Goal: Navigation & Orientation: Find specific page/section

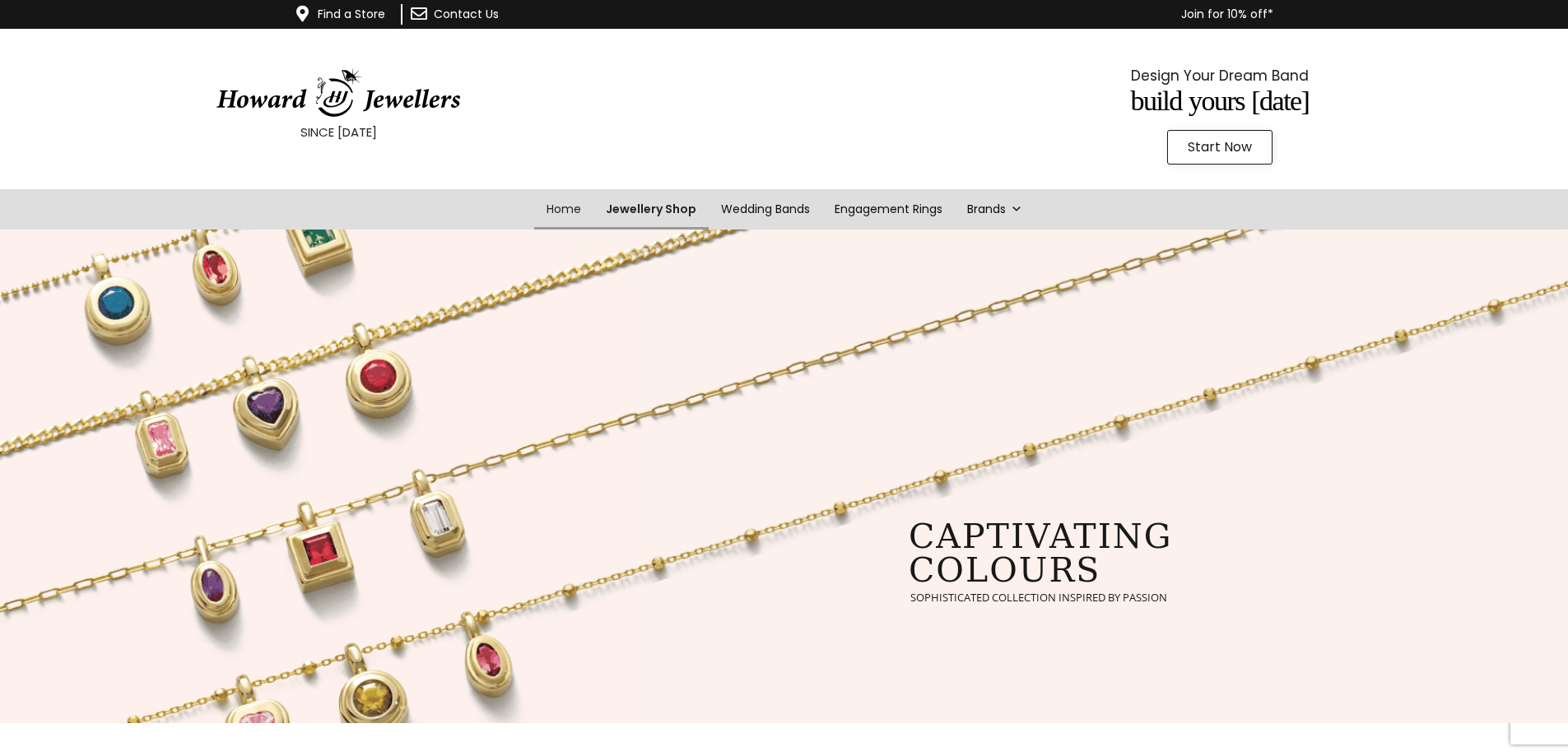
click at [670, 211] on link "Jewellery Shop" at bounding box center [651, 209] width 115 height 40
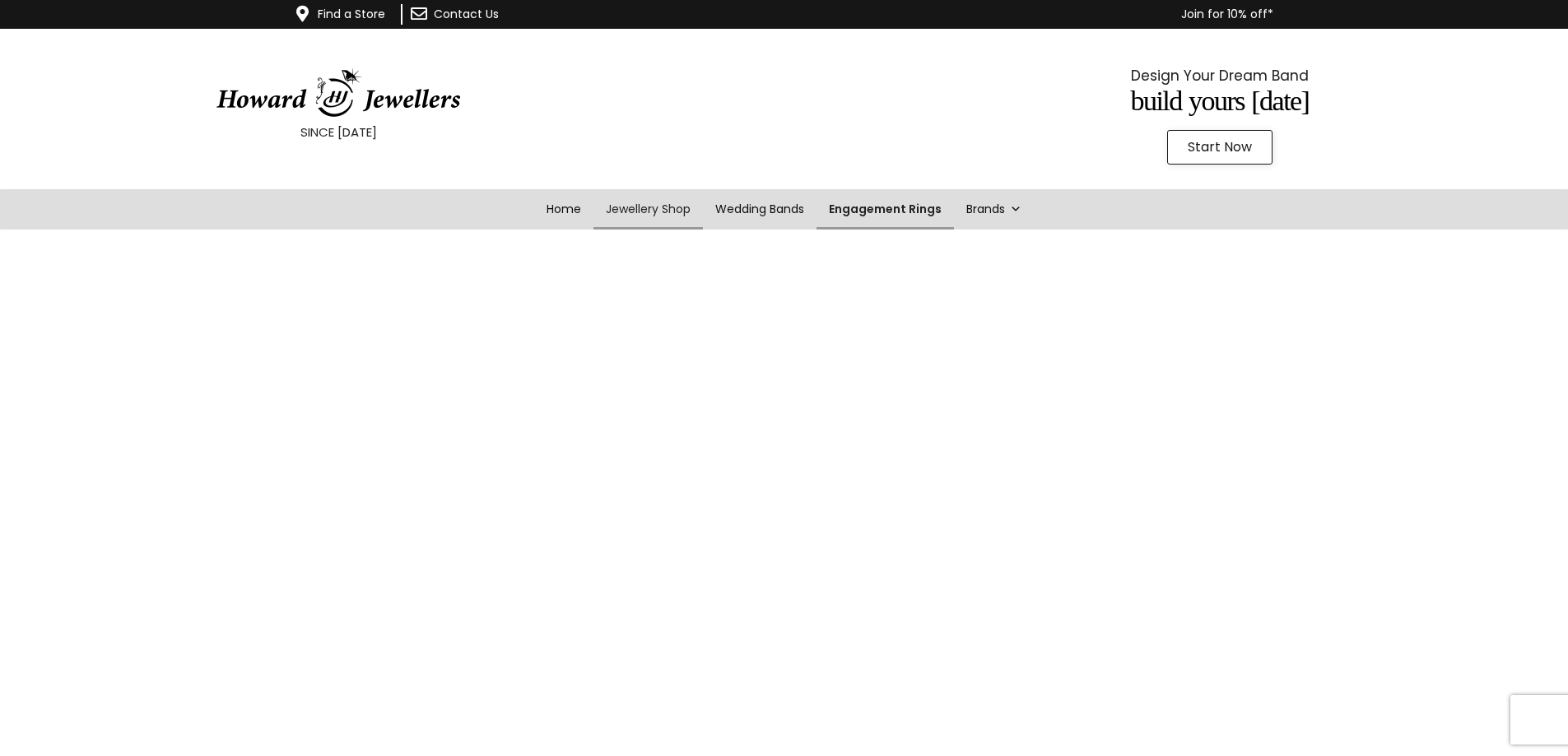
click at [893, 210] on link "Engagement Rings" at bounding box center [885, 209] width 138 height 40
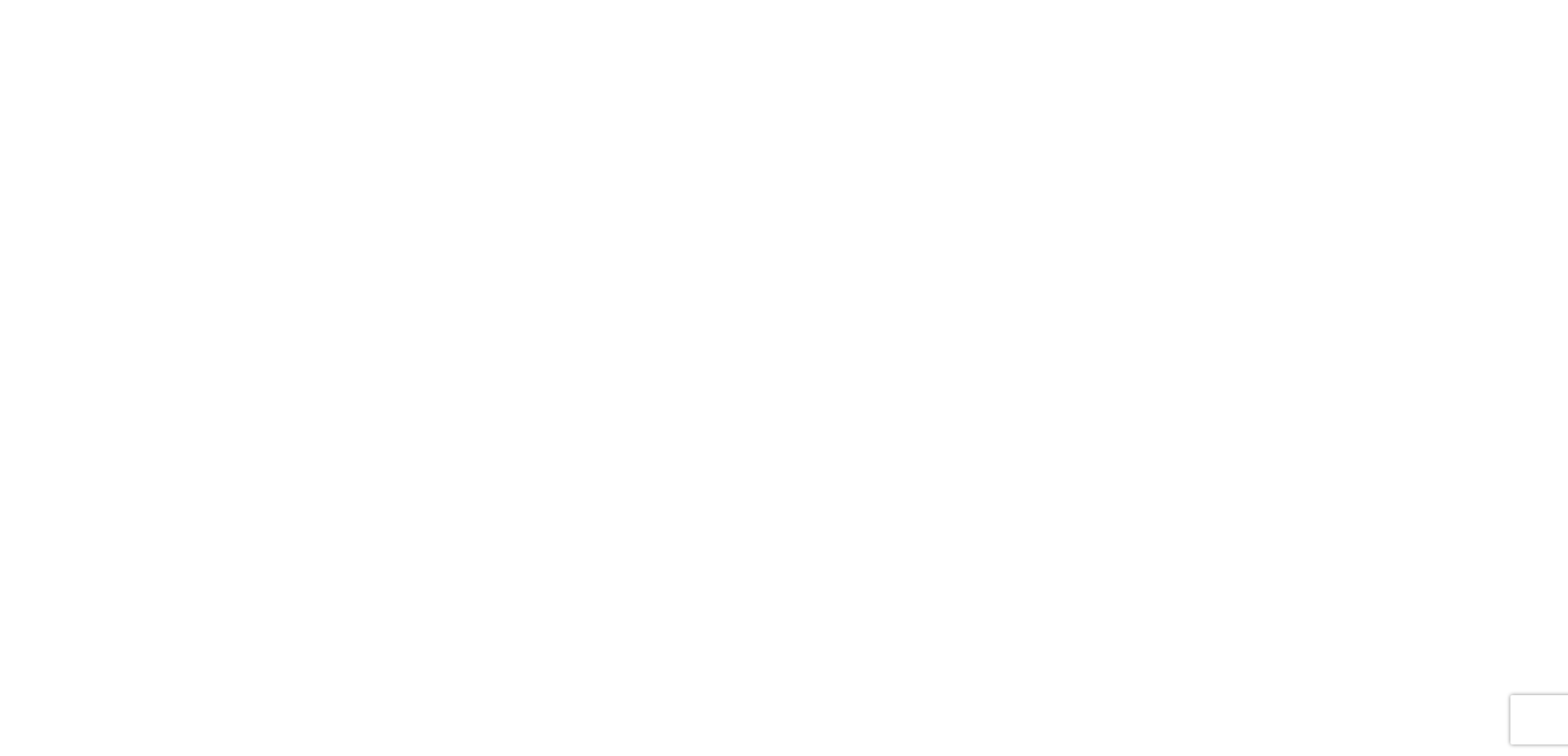
scroll to position [237, 0]
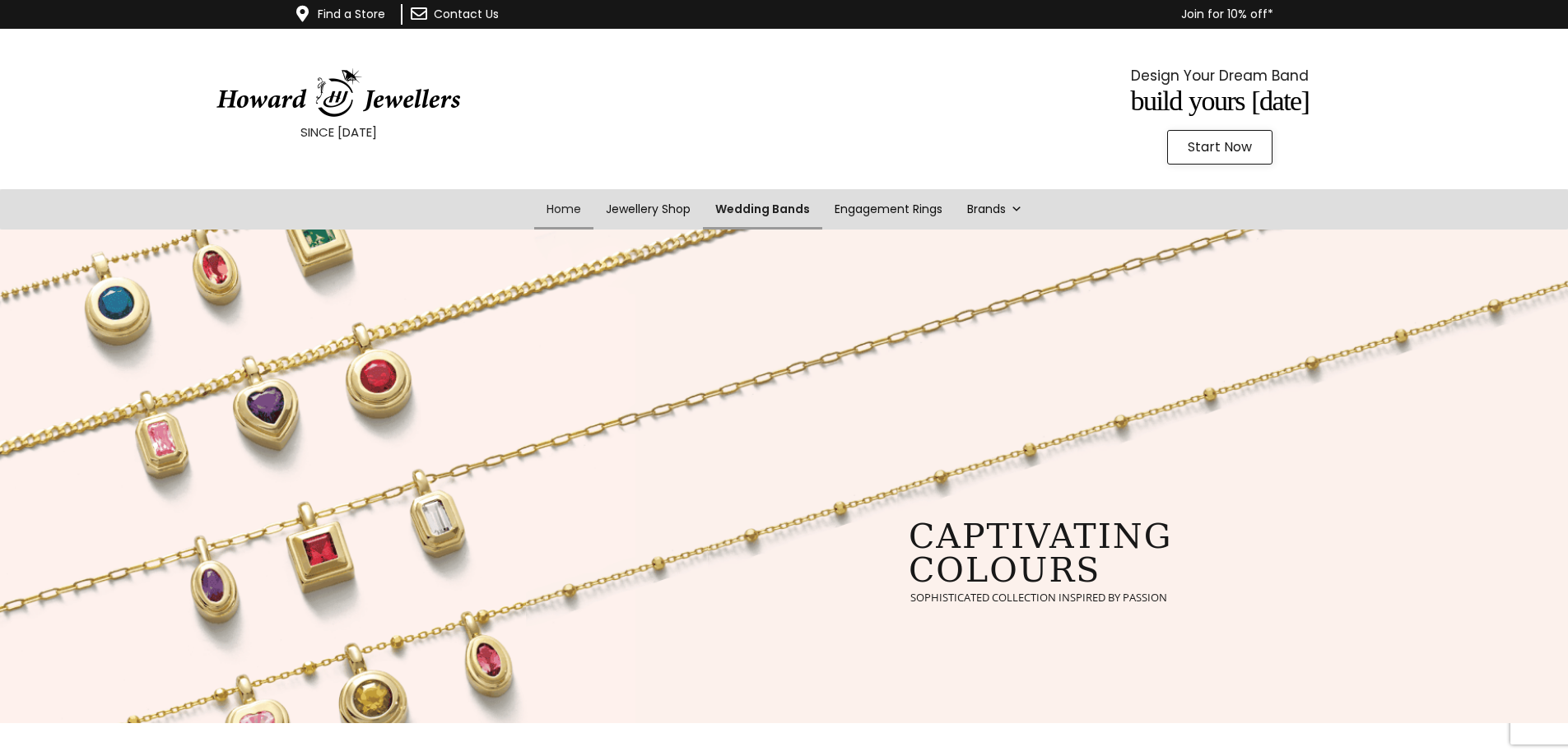
click at [745, 210] on link "Wedding Bands" at bounding box center [762, 209] width 119 height 40
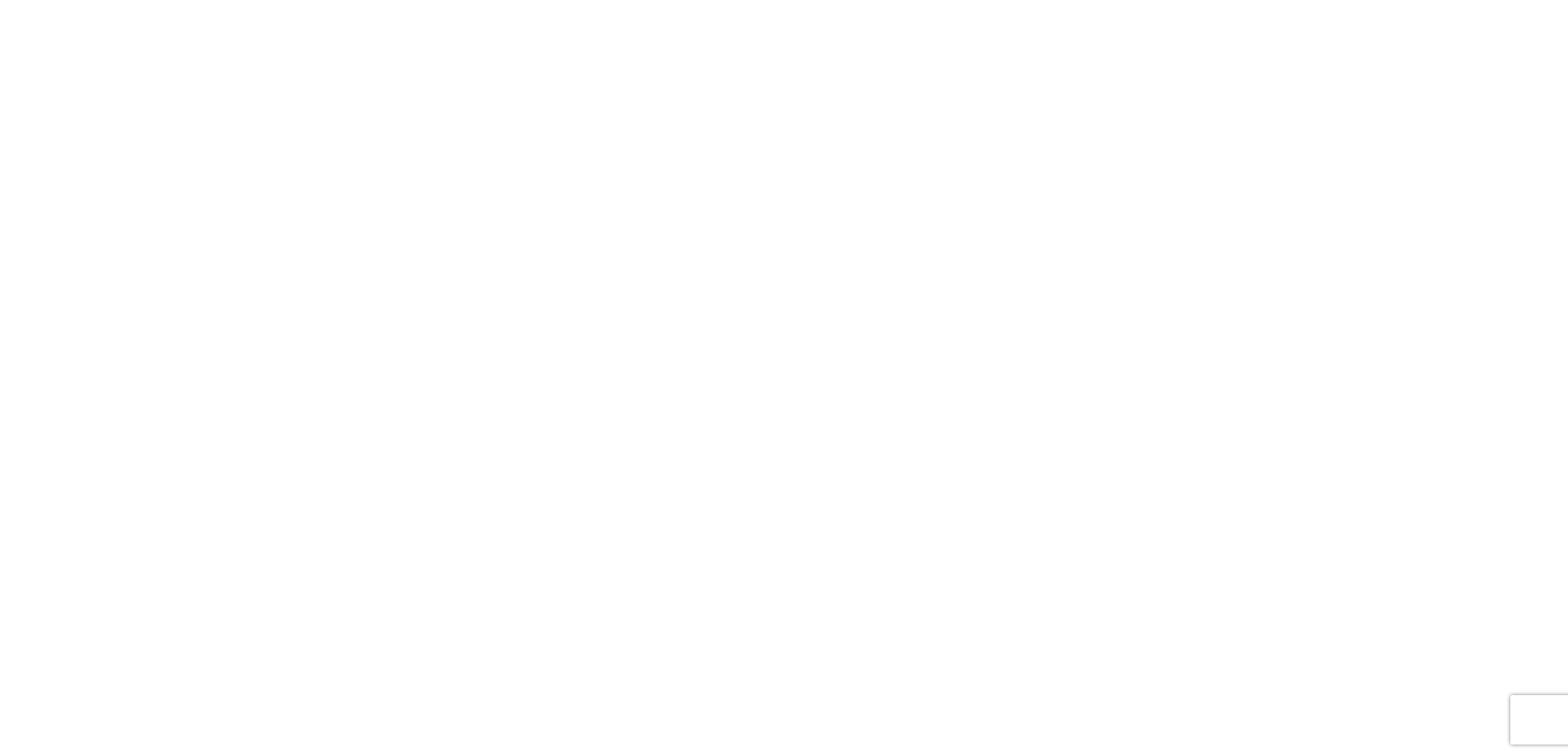
scroll to position [1225, 0]
